Goal: Task Accomplishment & Management: Manage account settings

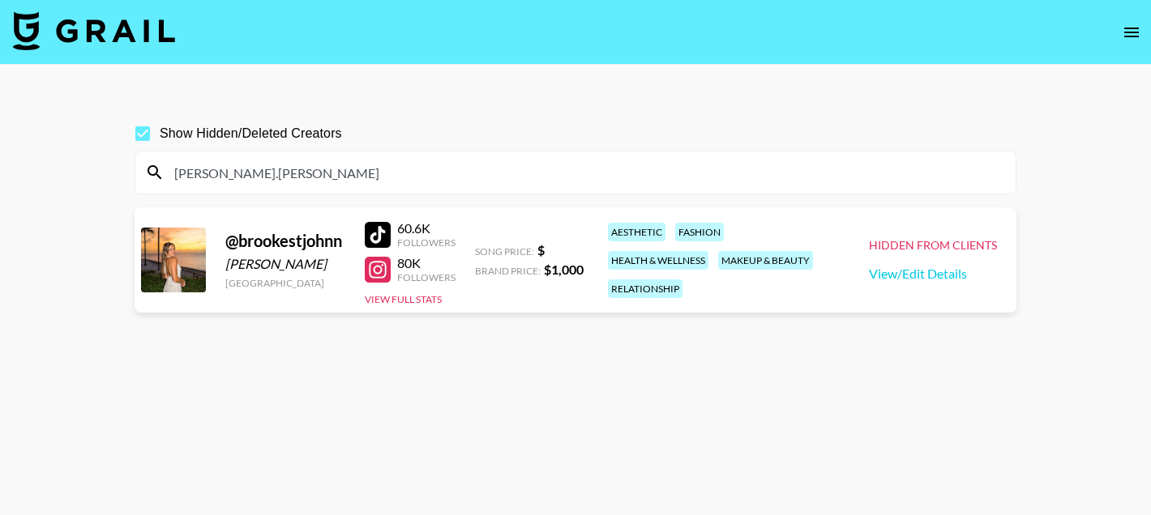
click at [467, 166] on input "[PERSON_NAME].[PERSON_NAME]" at bounding box center [585, 173] width 841 height 26
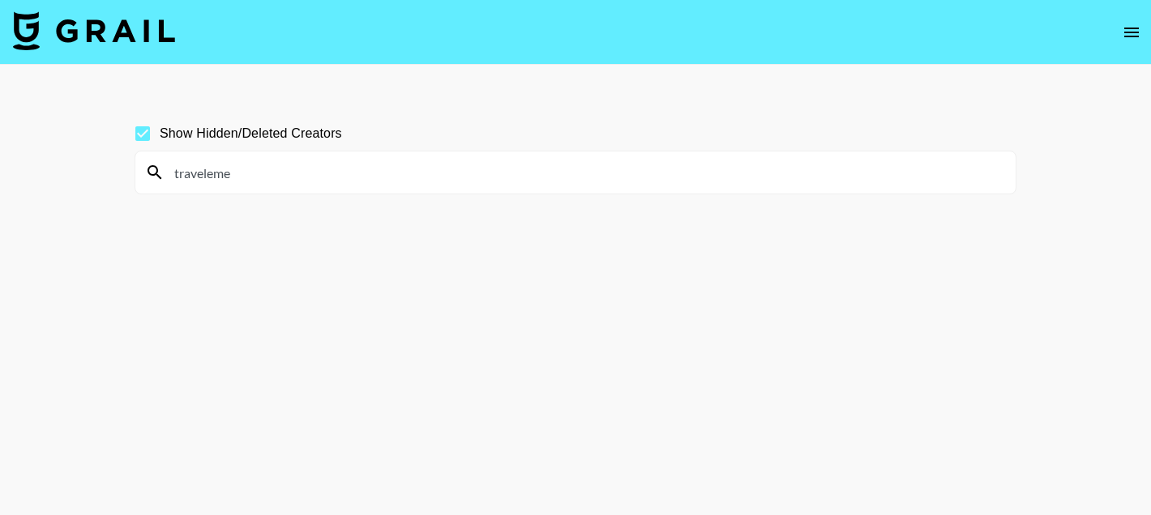
type input "traveleme"
click at [242, 179] on input "traveleme" at bounding box center [585, 173] width 841 height 26
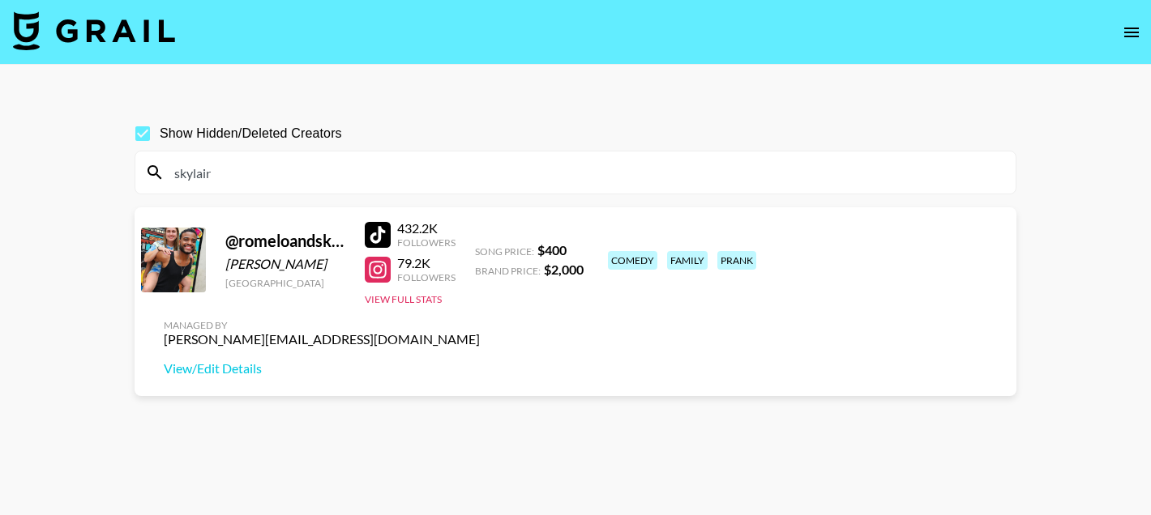
type input "skylair"
click at [493, 306] on div "Managed By [PERSON_NAME][EMAIL_ADDRESS][DOMAIN_NAME] View/Edit Details" at bounding box center [322, 347] width 342 height 83
click at [480, 361] on link "View/Edit Details" at bounding box center [322, 369] width 316 height 16
click at [293, 173] on input "skylair" at bounding box center [585, 173] width 841 height 26
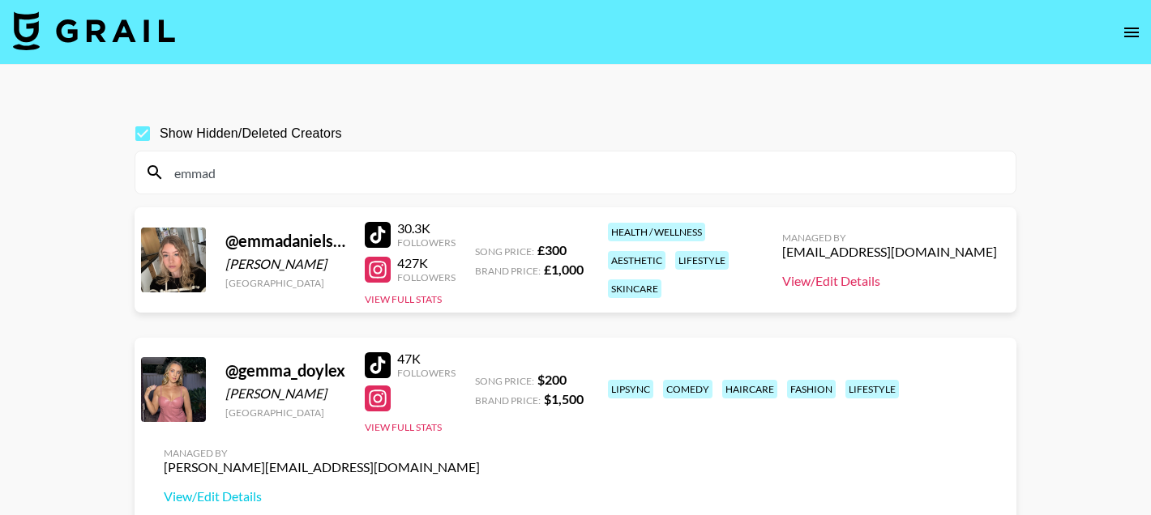
type input "emmad"
click at [849, 283] on link "View/Edit Details" at bounding box center [889, 281] width 215 height 16
click at [379, 272] on div at bounding box center [378, 270] width 26 height 26
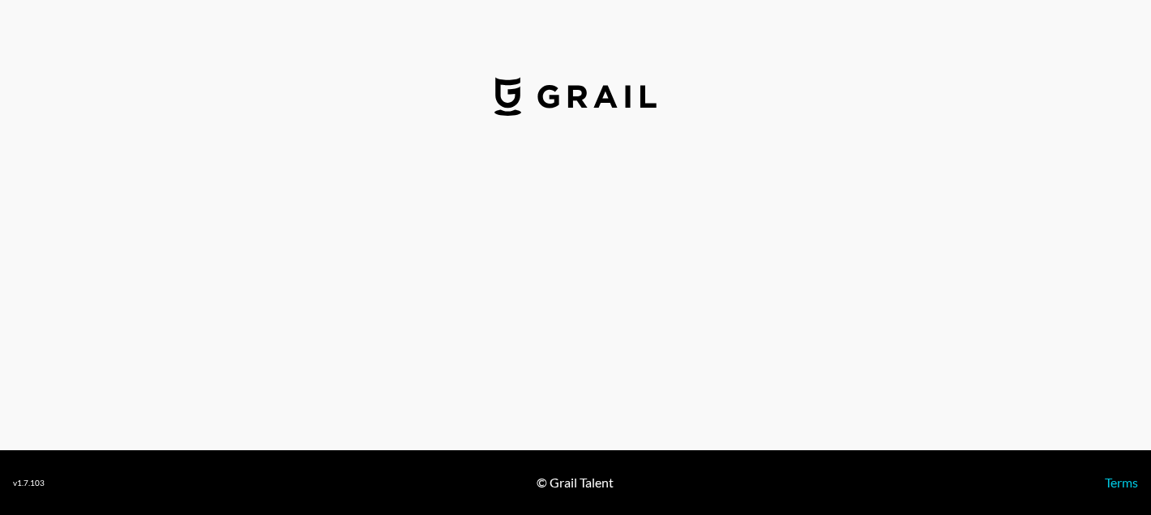
select select "USD"
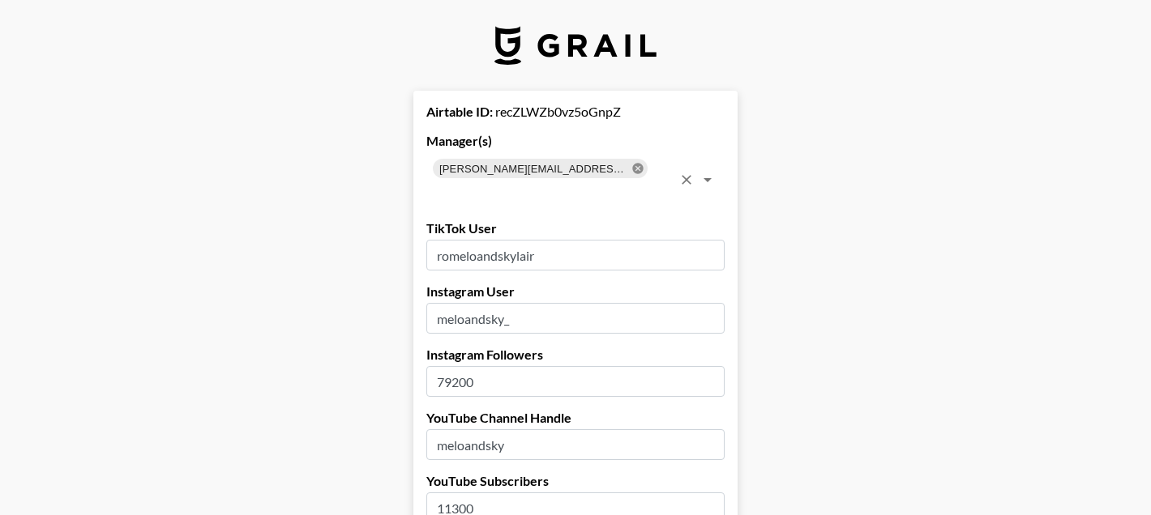
click at [632, 169] on icon at bounding box center [637, 168] width 11 height 11
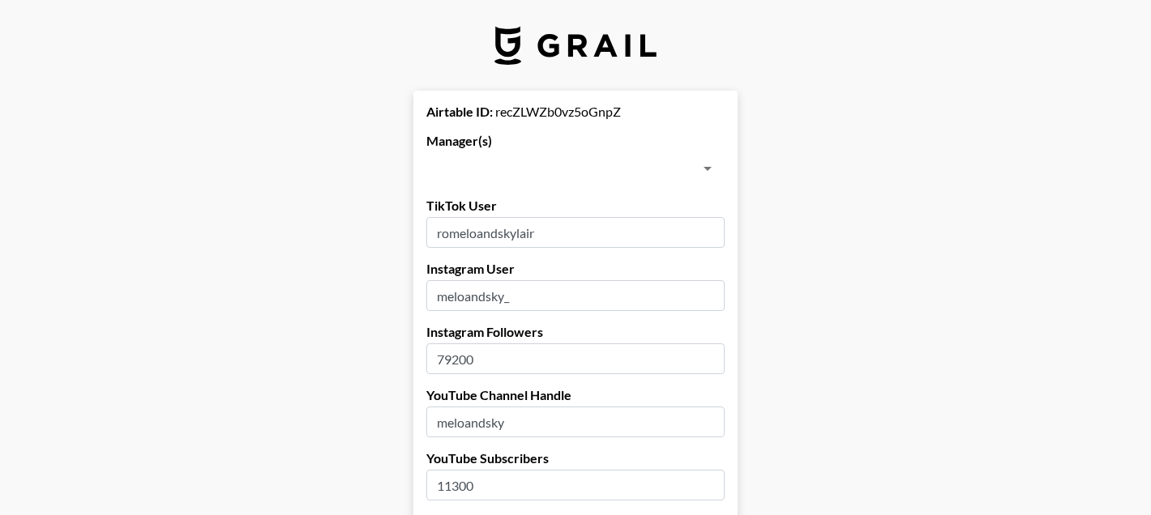
click at [558, 169] on input "text" at bounding box center [562, 168] width 262 height 23
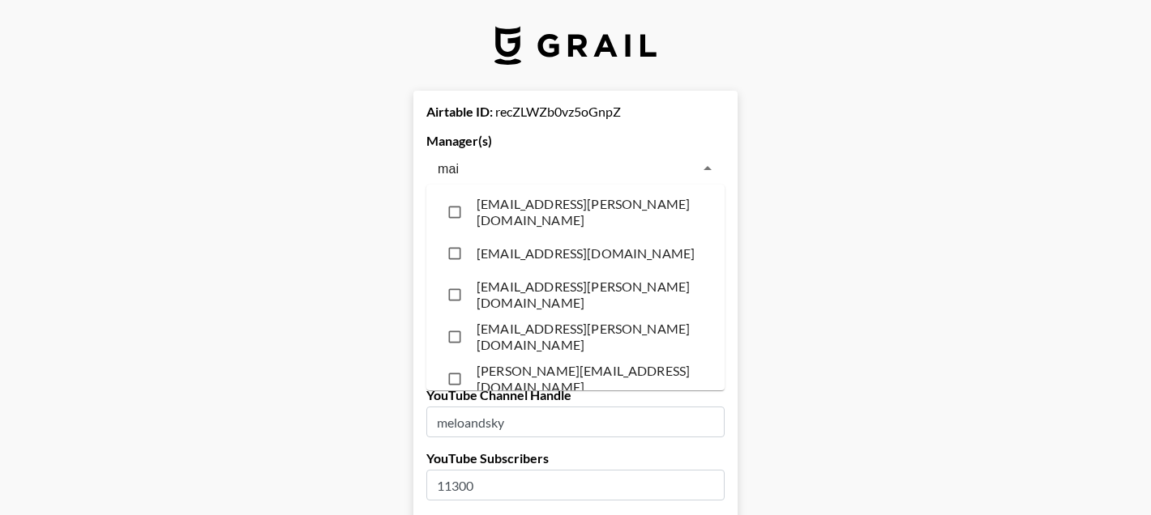
type input "mais"
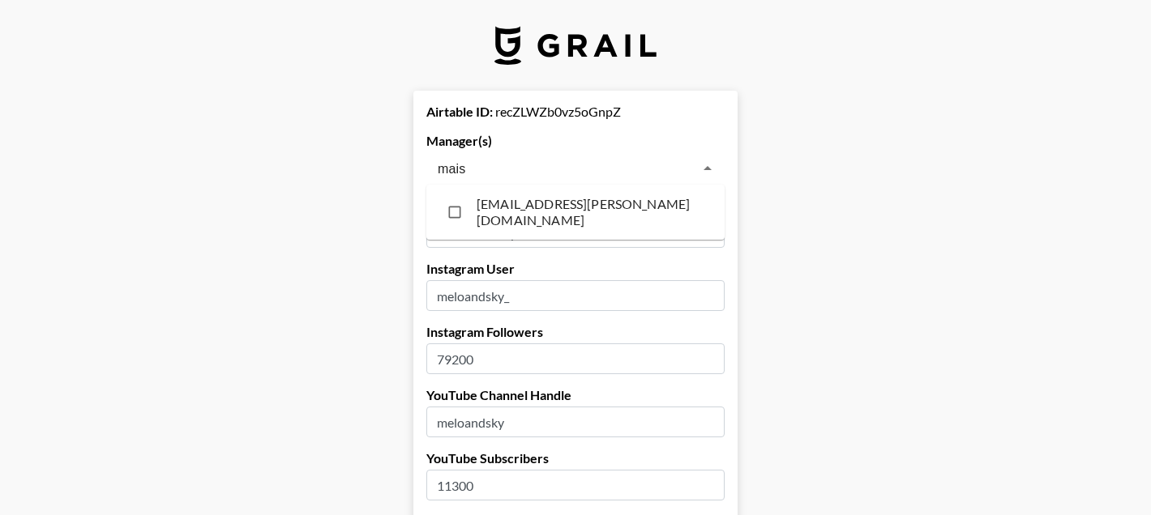
click at [548, 205] on li "[EMAIL_ADDRESS][PERSON_NAME][DOMAIN_NAME]" at bounding box center [575, 212] width 298 height 42
checkbox input "true"
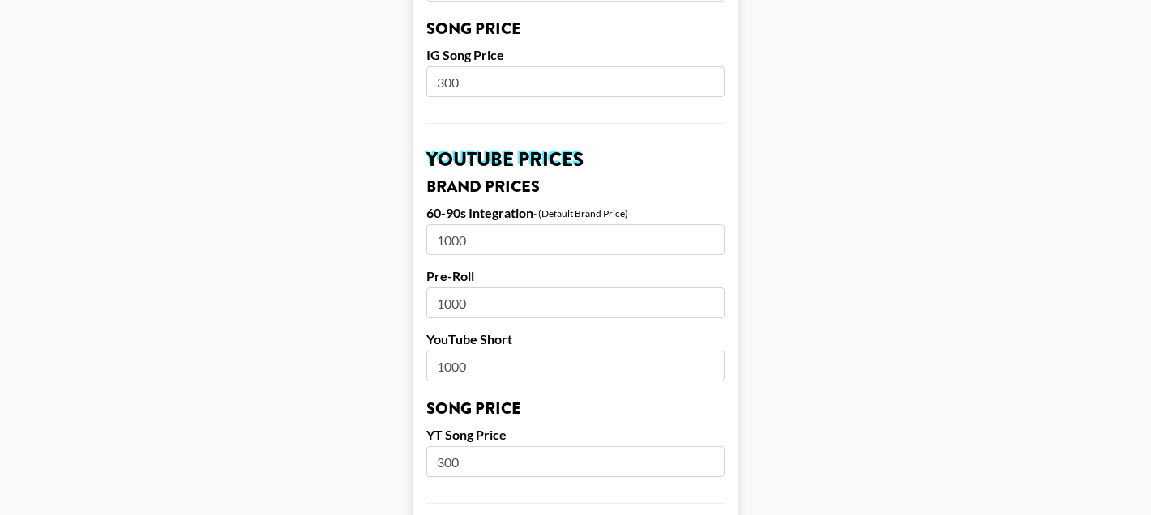
scroll to position [1683, 0]
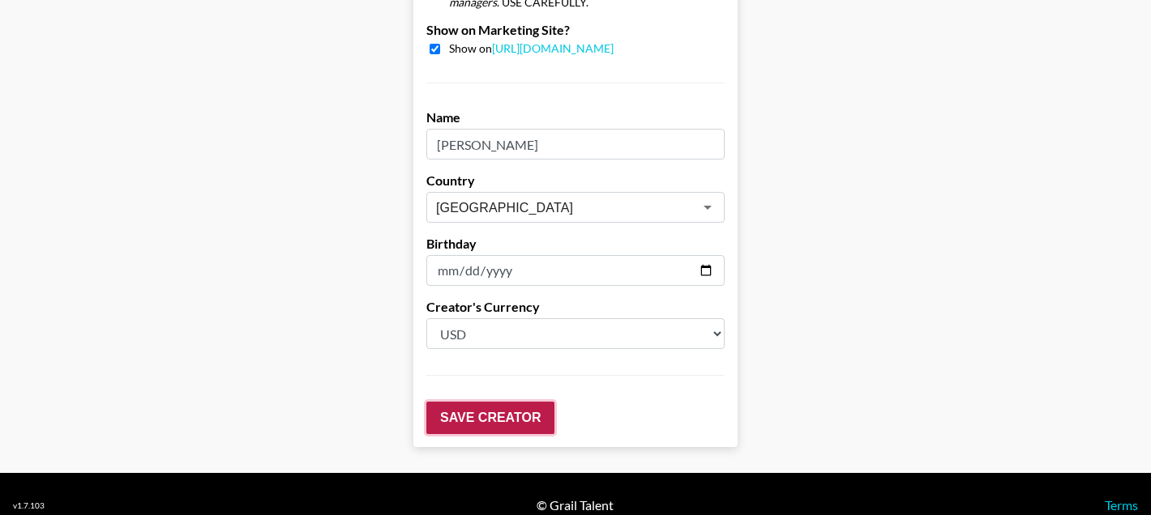
click at [483, 407] on input "Save Creator" at bounding box center [490, 418] width 128 height 32
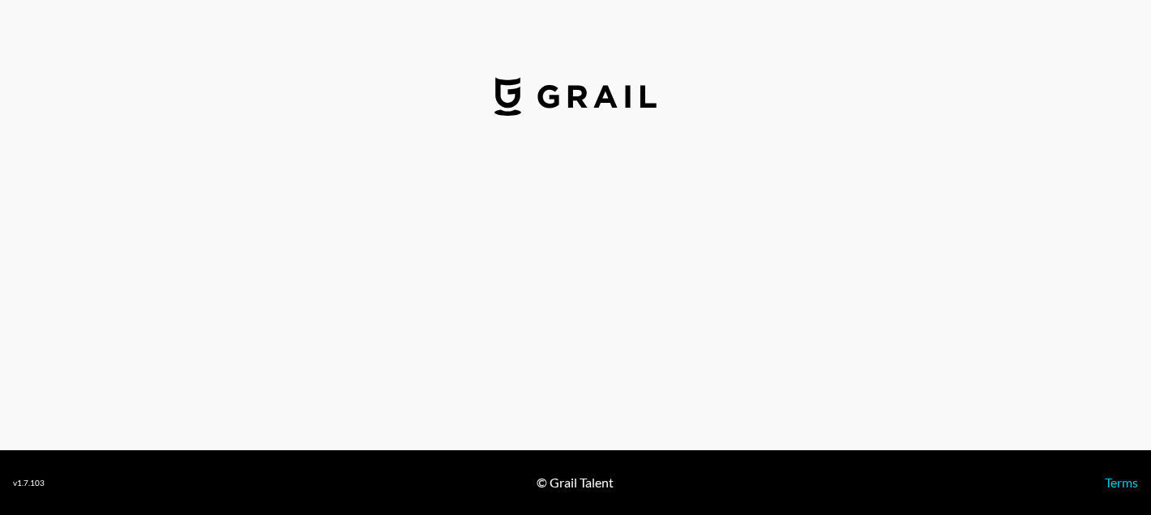
select select "GBP"
